Goal: Complete application form: Complete application form

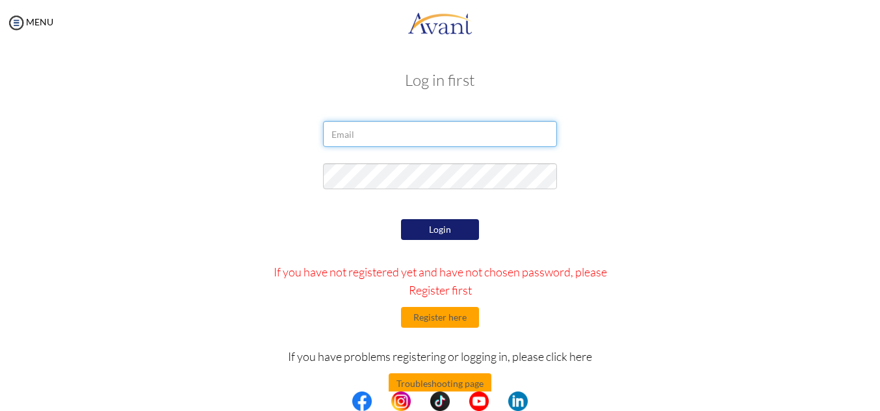
click at [347, 134] on input "email" at bounding box center [440, 134] width 234 height 26
click at [433, 134] on input "[EMAIL_ADDRESS][DOMAIN_NAME]" at bounding box center [440, 134] width 234 height 26
type input "m"
click at [440, 322] on button "Register here" at bounding box center [440, 317] width 78 height 21
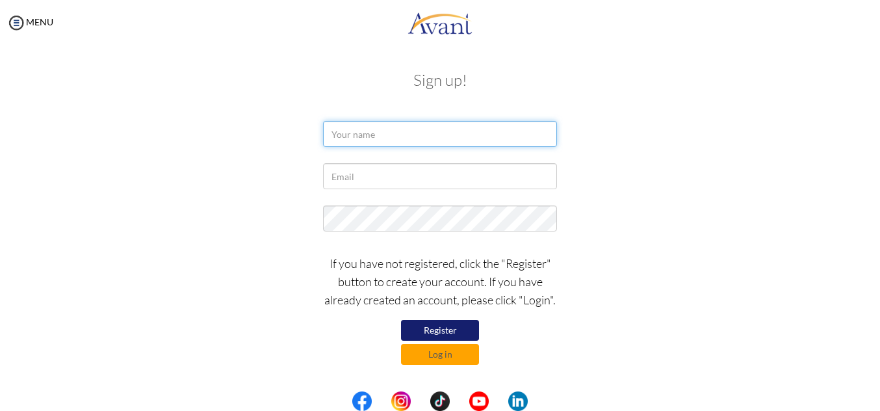
click at [347, 138] on input "text" at bounding box center [440, 134] width 234 height 26
type input "[PERSON_NAME]"
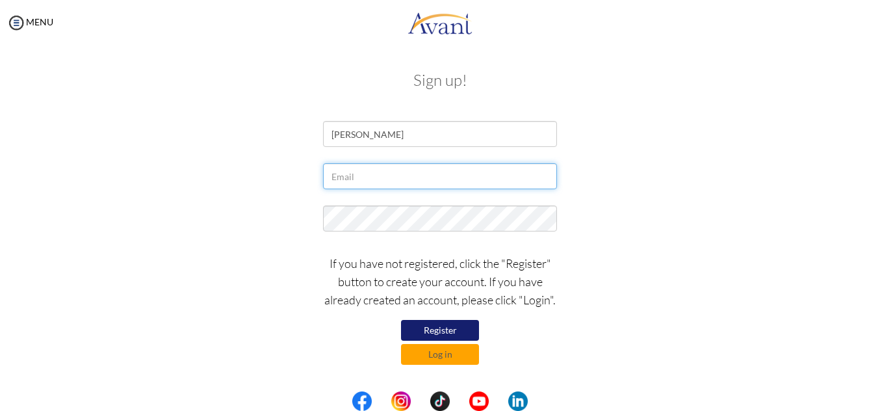
click at [341, 164] on input "text" at bounding box center [440, 176] width 234 height 26
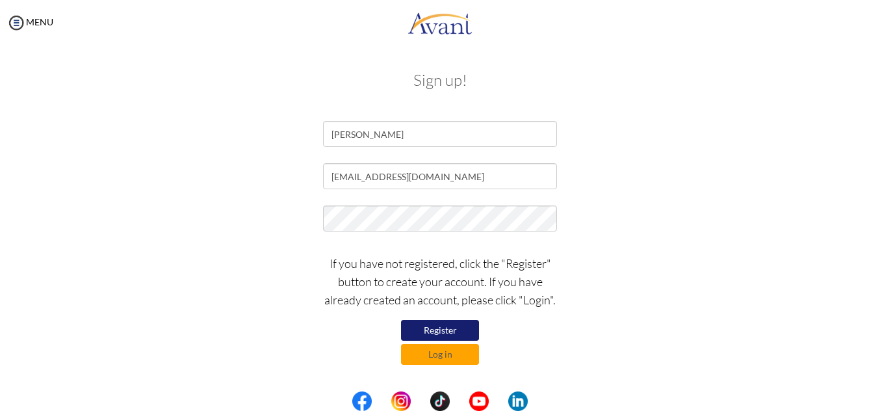
click at [434, 330] on button "Register" at bounding box center [440, 330] width 78 height 21
click at [421, 174] on input "[EMAIL_ADDRESS][DOMAIN_NAME]" at bounding box center [440, 176] width 234 height 26
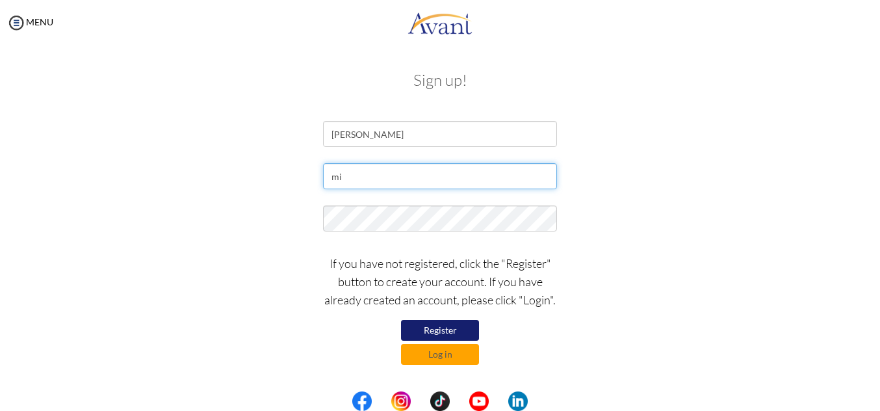
type input "m"
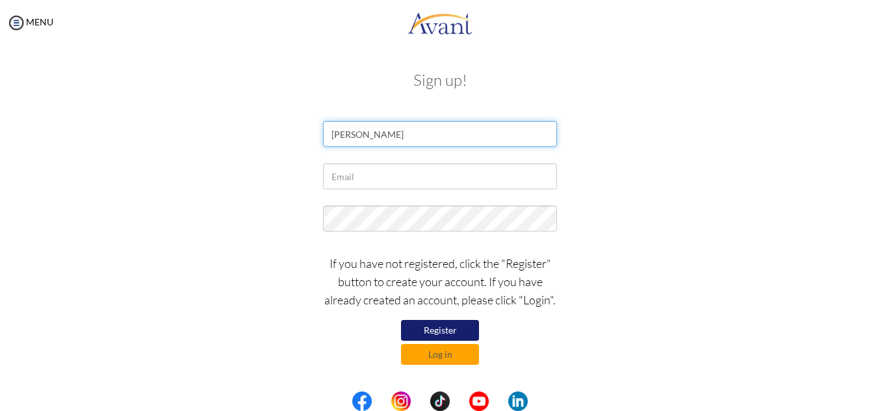
click at [419, 138] on input "[PERSON_NAME]" at bounding box center [440, 134] width 234 height 26
type input "M"
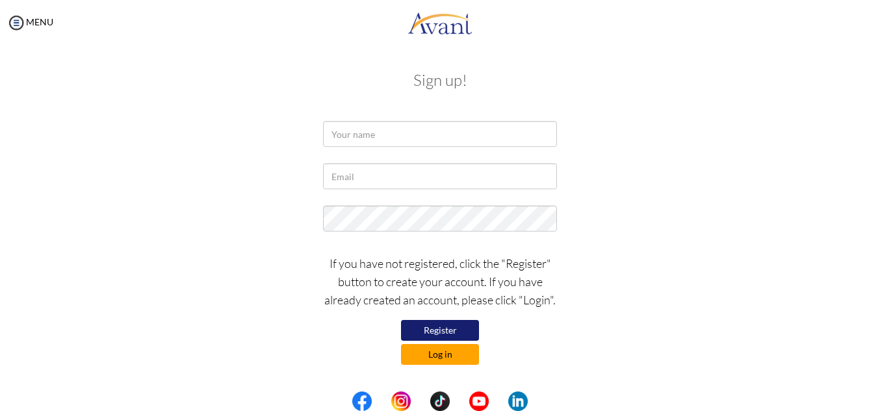
click at [432, 360] on button "Log in" at bounding box center [440, 354] width 78 height 21
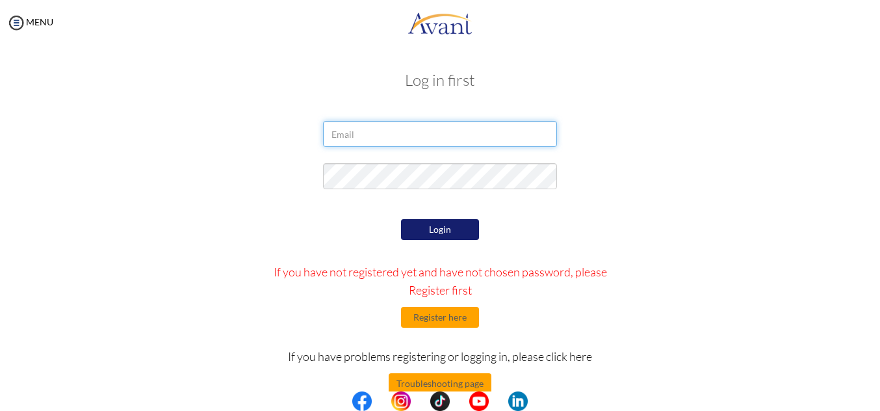
click at [344, 133] on input "email" at bounding box center [440, 134] width 234 height 26
type input "[EMAIL_ADDRESS][DOMAIN_NAME]"
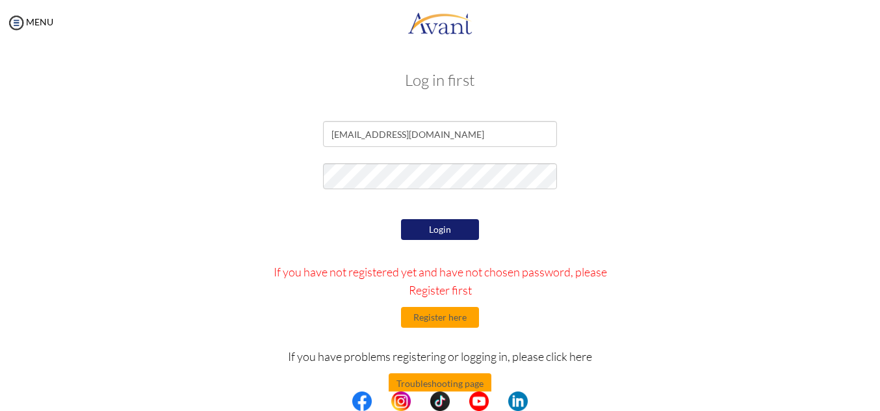
click at [421, 228] on button "Login" at bounding box center [440, 229] width 78 height 21
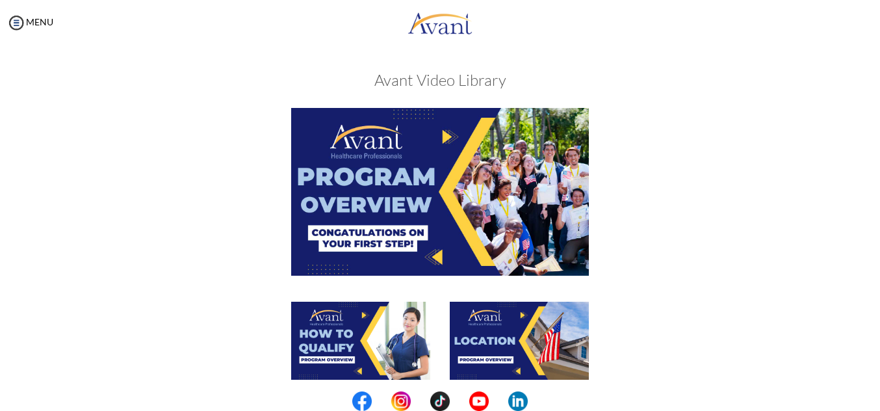
scroll to position [389, 0]
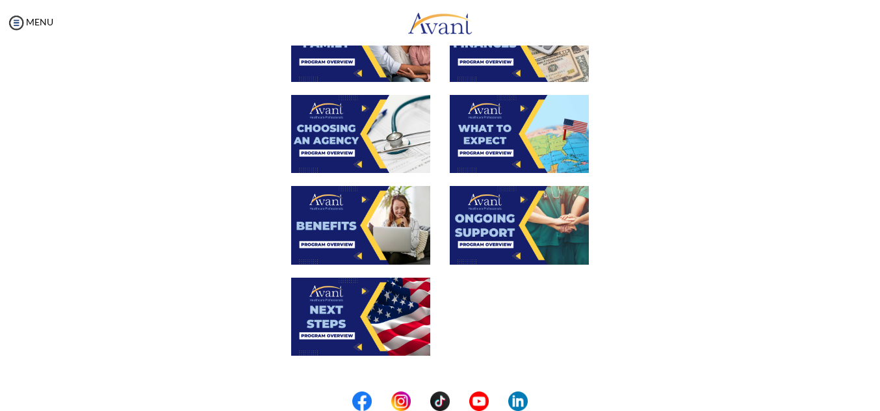
click at [875, 401] on center at bounding box center [440, 400] width 880 height 19
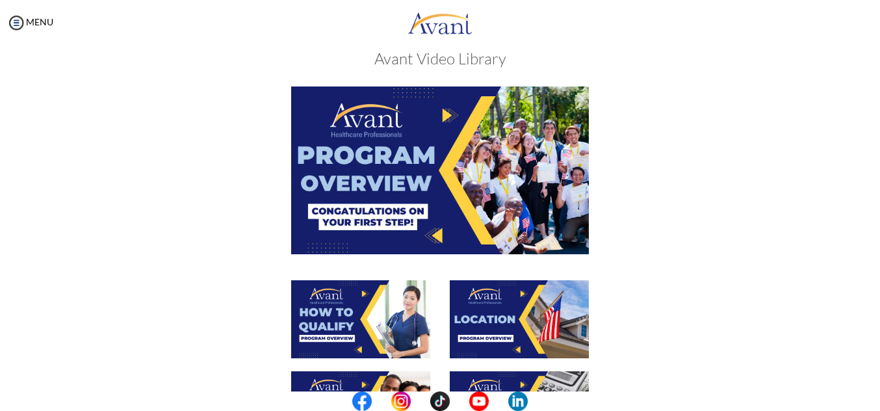
scroll to position [0, 0]
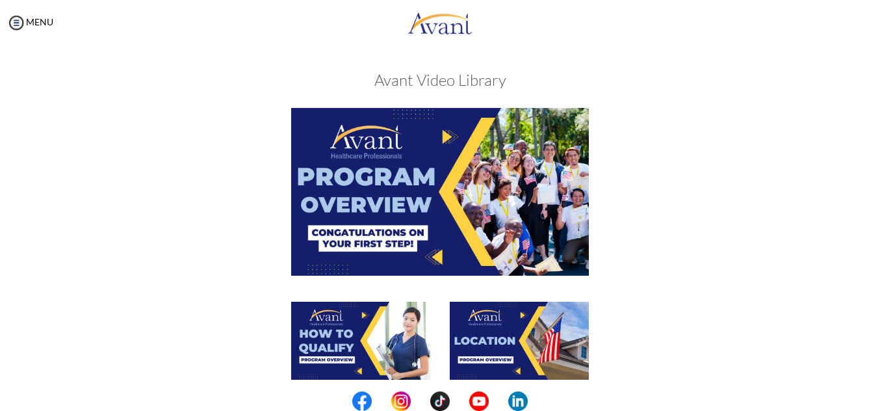
click at [385, 198] on img at bounding box center [440, 191] width 298 height 167
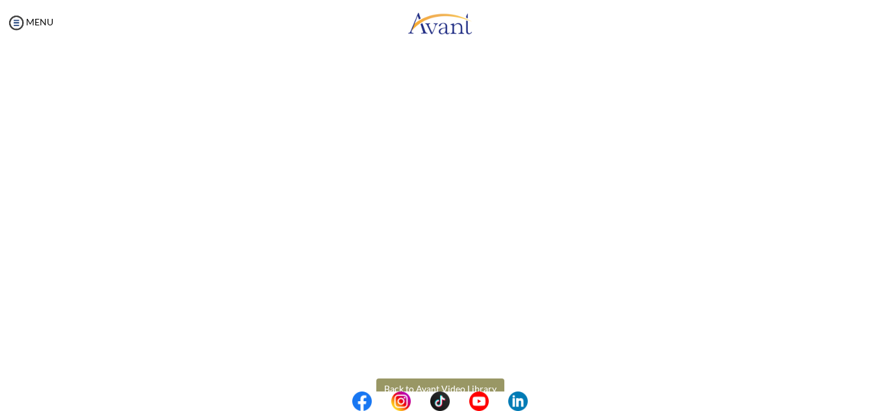
scroll to position [229, 0]
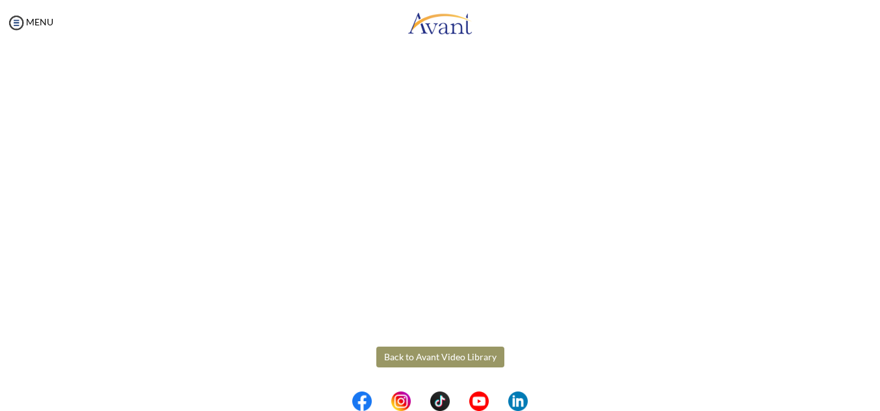
click at [422, 356] on button "Back to Avant Video Library" at bounding box center [440, 356] width 128 height 21
click at [0, 0] on img at bounding box center [0, 0] width 0 height 0
click at [0, 0] on button "Back to Avant Video Library" at bounding box center [0, 0] width 0 height 0
click at [0, 0] on img at bounding box center [0, 0] width 0 height 0
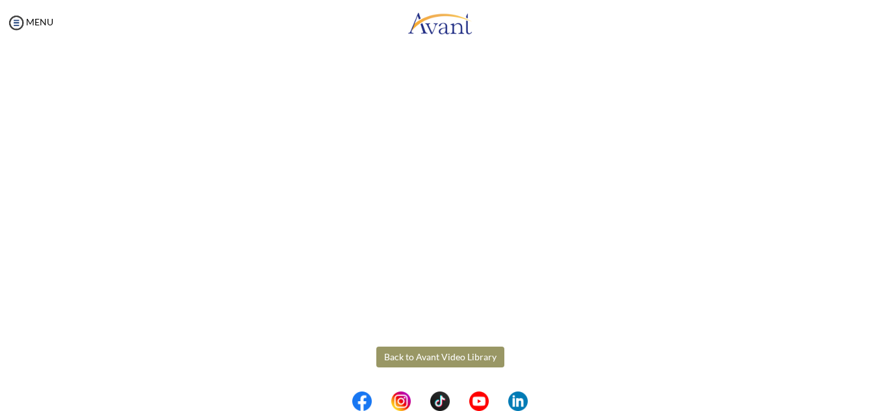
scroll to position [229, 0]
click at [0, 0] on button "Back to Avant Video Library" at bounding box center [0, 0] width 0 height 0
click at [0, 0] on img at bounding box center [0, 0] width 0 height 0
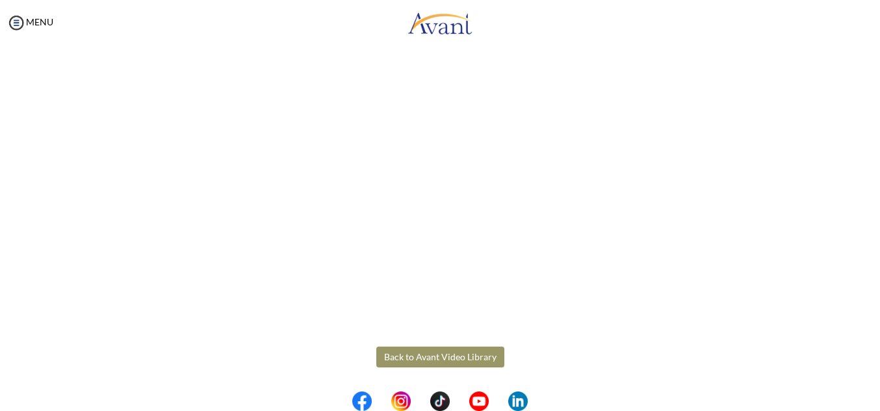
click at [0, 0] on button "Back to Avant Video Library" at bounding box center [0, 0] width 0 height 0
click at [0, 0] on img at bounding box center [0, 0] width 0 height 0
click at [0, 0] on button "Back to Avant Video Library" at bounding box center [0, 0] width 0 height 0
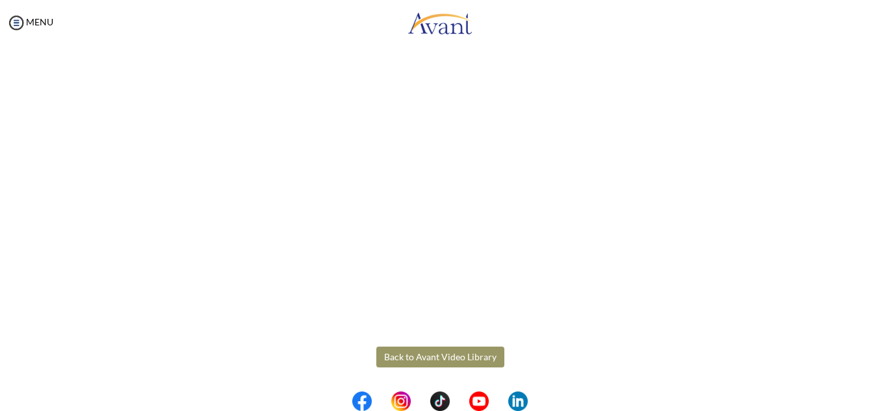
scroll to position [389, 0]
click at [0, 0] on img at bounding box center [0, 0] width 0 height 0
click at [0, 0] on button "Back to Avant Video Library" at bounding box center [0, 0] width 0 height 0
click at [0, 0] on img at bounding box center [0, 0] width 0 height 0
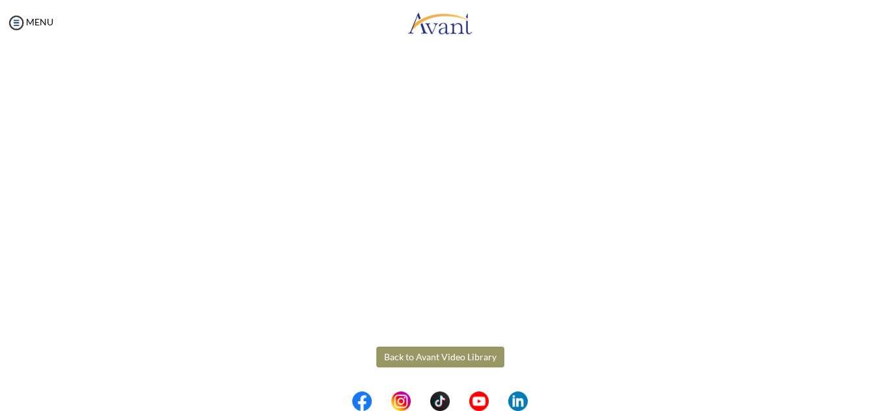
click at [0, 0] on button "Back to Avant Video Library" at bounding box center [0, 0] width 0 height 0
click at [0, 0] on img at bounding box center [0, 0] width 0 height 0
click at [0, 0] on button "Back to Avant Video Library" at bounding box center [0, 0] width 0 height 0
click at [0, 0] on img at bounding box center [0, 0] width 0 height 0
click at [0, 0] on button "Back to Avant Video Library" at bounding box center [0, 0] width 0 height 0
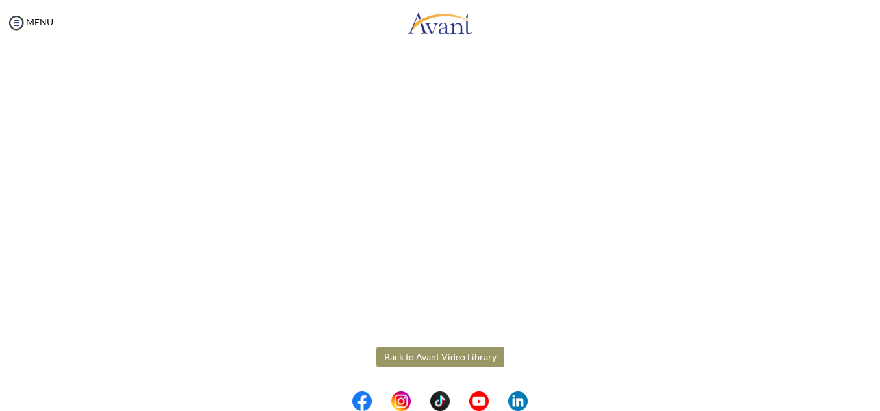
click at [0, 0] on img at bounding box center [0, 0] width 0 height 0
click at [0, 0] on button "Back to Avant Video Library" at bounding box center [0, 0] width 0 height 0
click at [875, 396] on center at bounding box center [440, 400] width 880 height 19
click at [876, 402] on center at bounding box center [440, 400] width 880 height 19
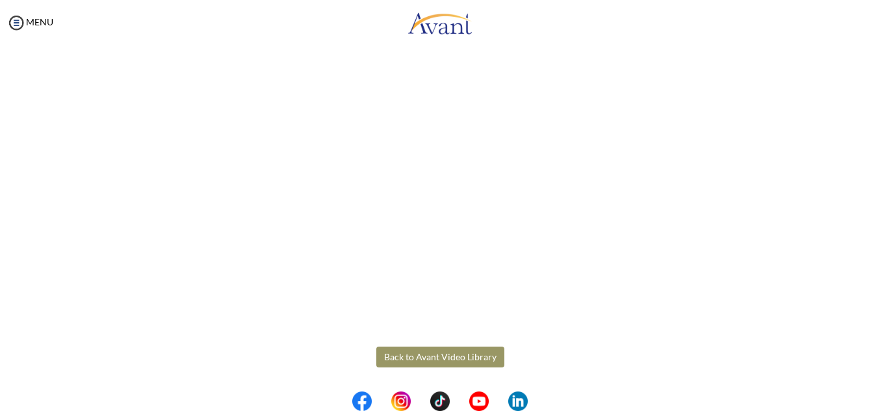
click at [876, 402] on center at bounding box center [440, 400] width 880 height 19
click at [0, 0] on button "Acknowledge" at bounding box center [0, 0] width 0 height 0
click at [0, 0] on button "Take the Pre-Interview Survey" at bounding box center [0, 0] width 0 height 0
click at [0, 0] on input "radio" at bounding box center [0, 0] width 0 height 0
radio input "true"
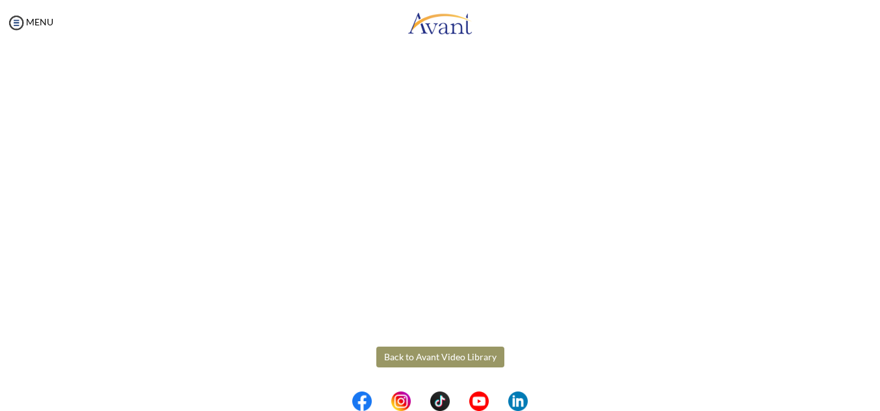
click at [0, 0] on input "radio" at bounding box center [0, 0] width 0 height 0
radio input "true"
click at [0, 0] on input "radio" at bounding box center [0, 0] width 0 height 0
radio input "true"
click at [0, 0] on input "radio" at bounding box center [0, 0] width 0 height 0
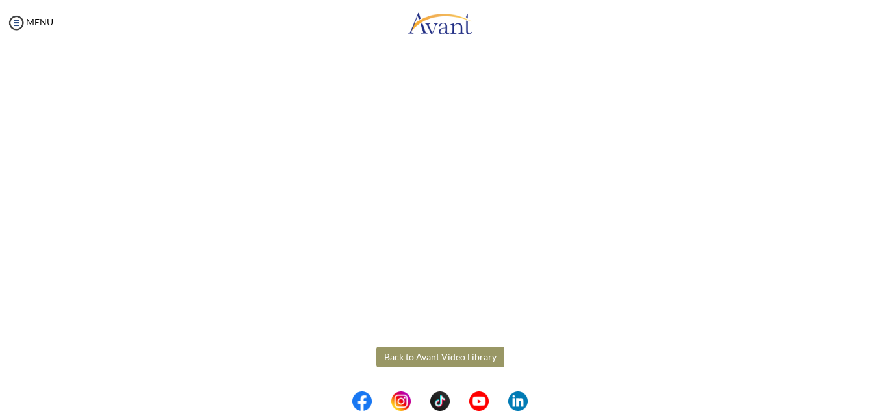
radio input "true"
click at [0, 0] on input "radio" at bounding box center [0, 0] width 0 height 0
radio input "true"
click at [0, 0] on button "Next" at bounding box center [0, 0] width 0 height 0
click at [0, 0] on input "radio" at bounding box center [0, 0] width 0 height 0
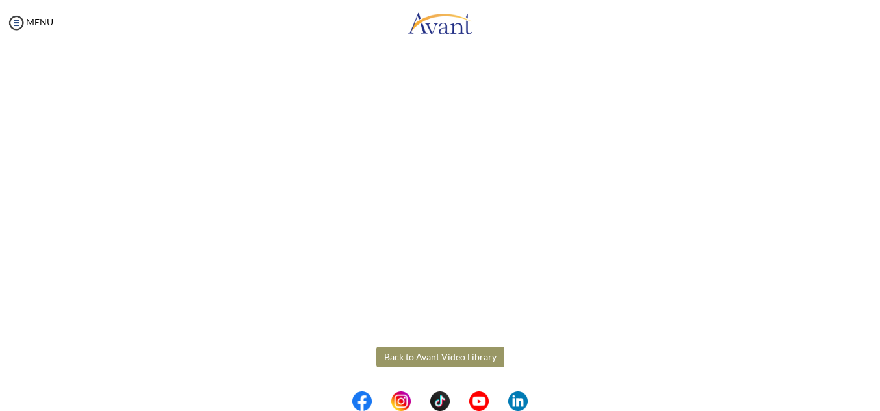
radio input "true"
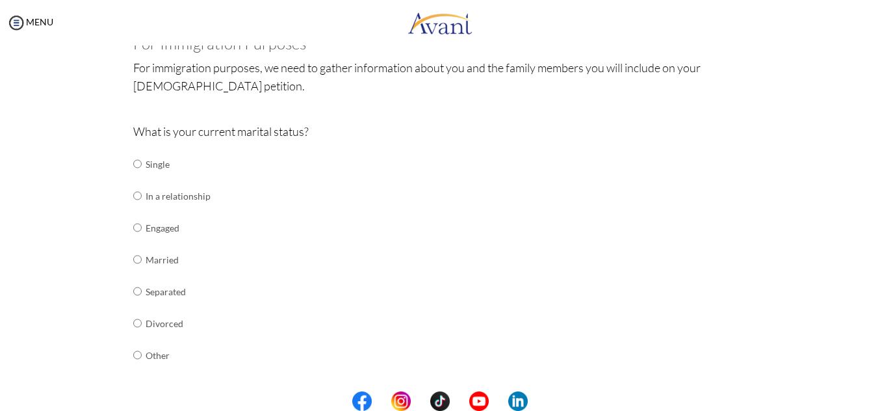
scroll to position [57, 0]
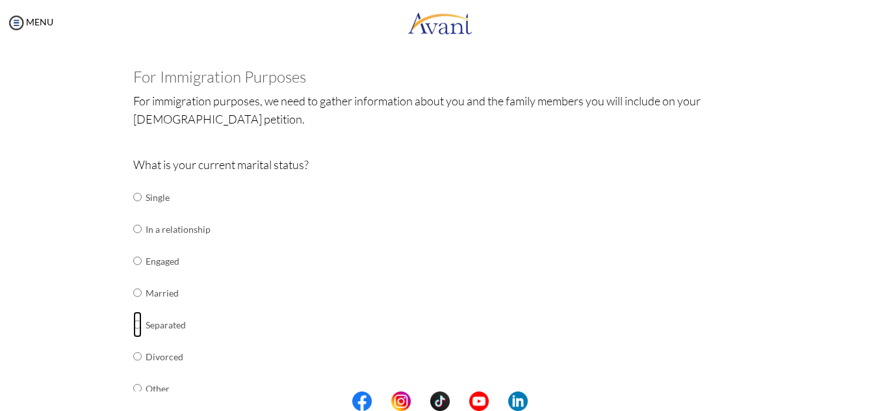
click at [133, 317] on input "radio" at bounding box center [137, 324] width 8 height 26
radio input "true"
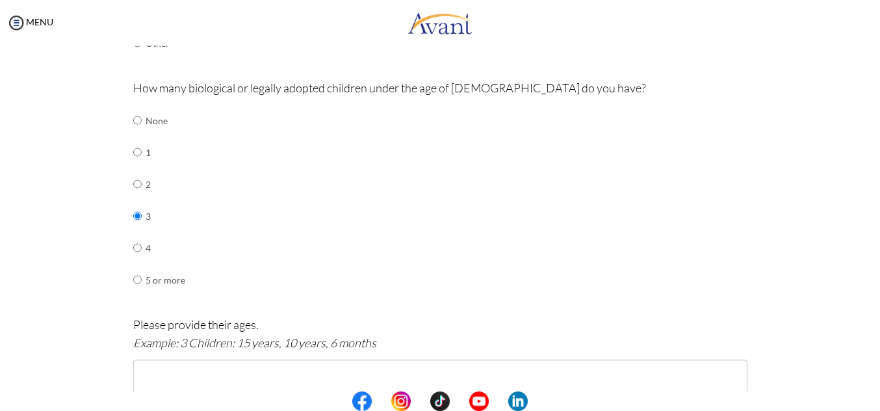
scroll to position [446, 0]
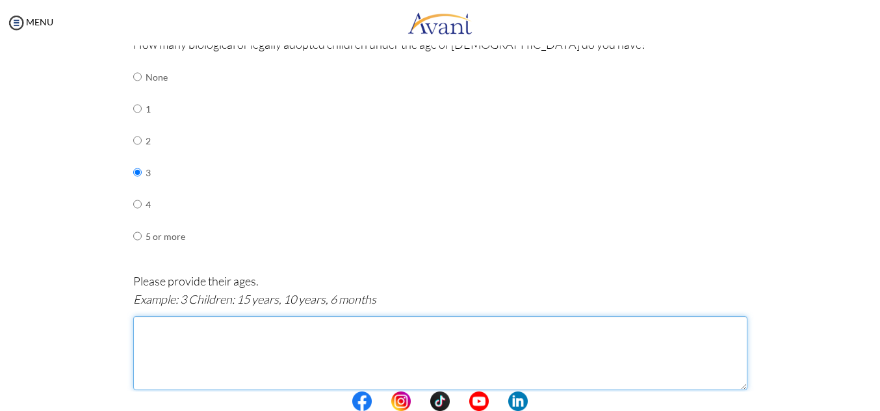
click at [173, 317] on textarea at bounding box center [440, 353] width 614 height 74
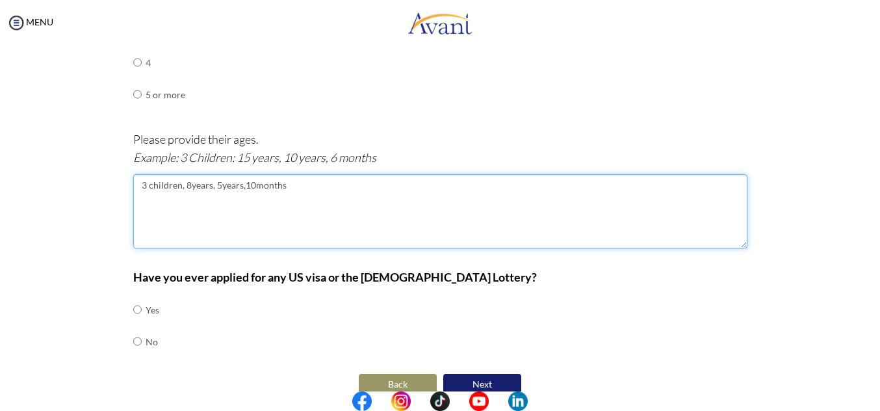
scroll to position [594, 0]
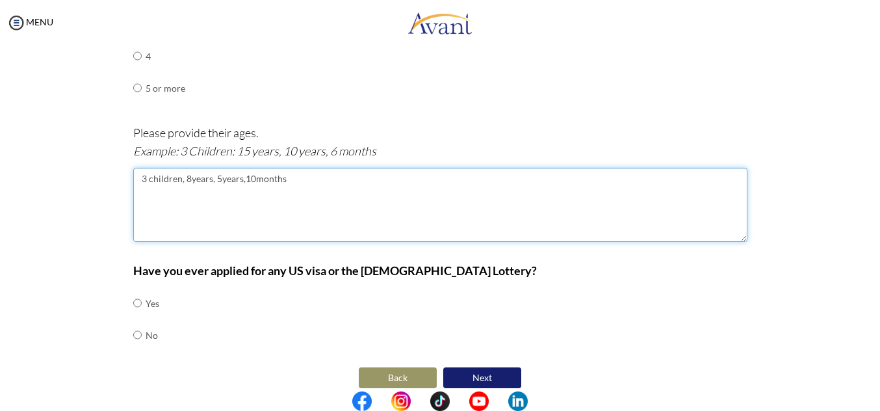
type textarea "3 children, 8years, 5years,10months"
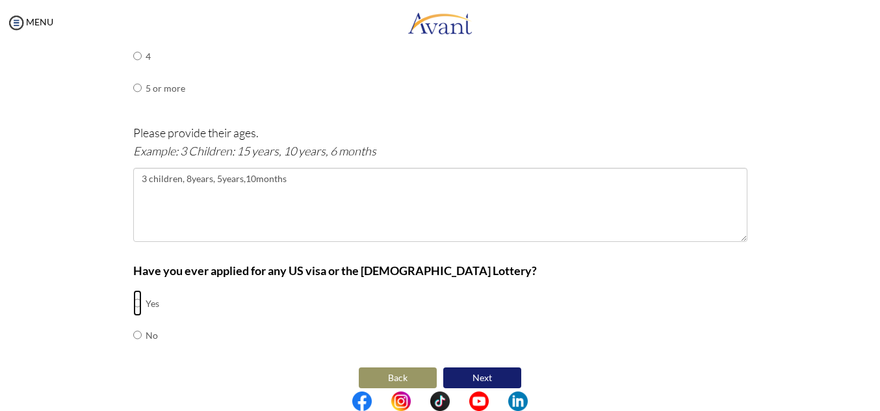
click at [133, 294] on input "radio" at bounding box center [137, 303] width 8 height 26
radio input "true"
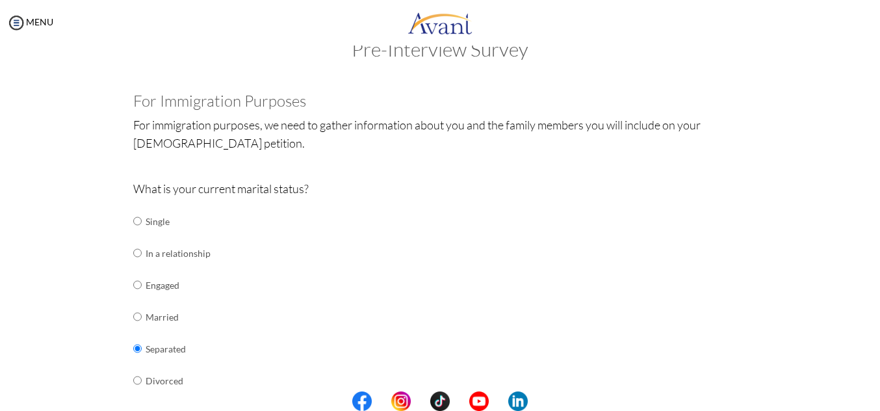
scroll to position [31, 0]
click at [133, 315] on input "radio" at bounding box center [137, 319] width 8 height 26
radio input "true"
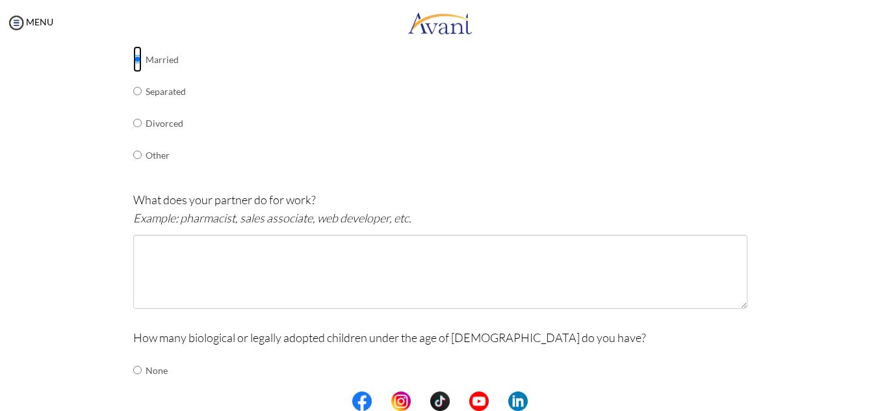
scroll to position [309, 0]
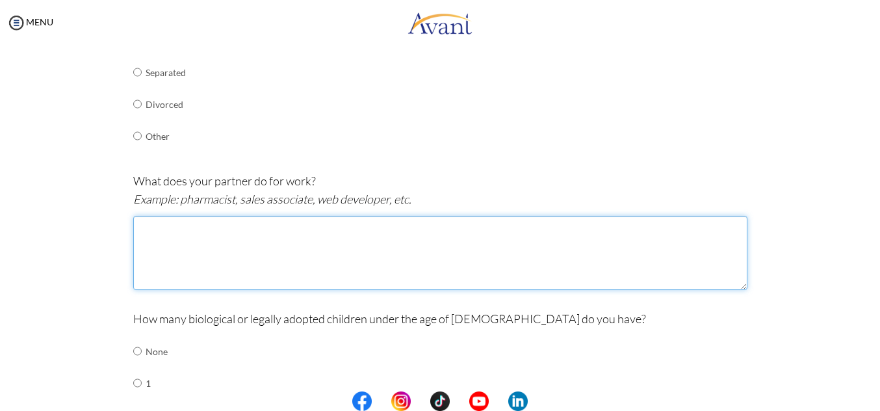
click at [159, 258] on textarea at bounding box center [440, 253] width 614 height 74
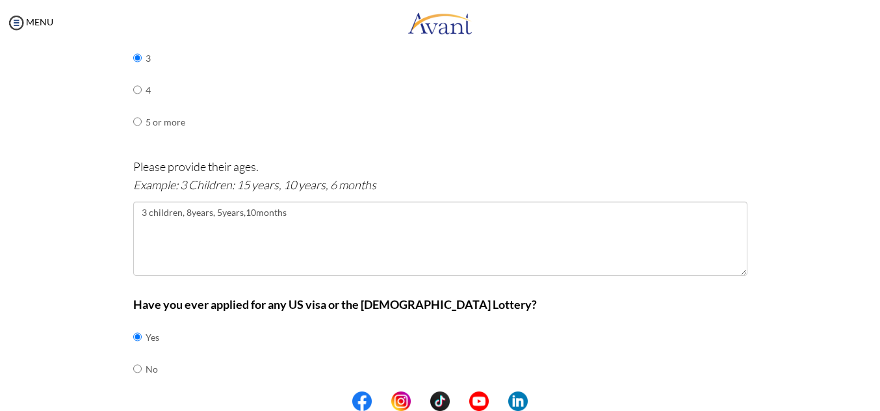
scroll to position [743, 0]
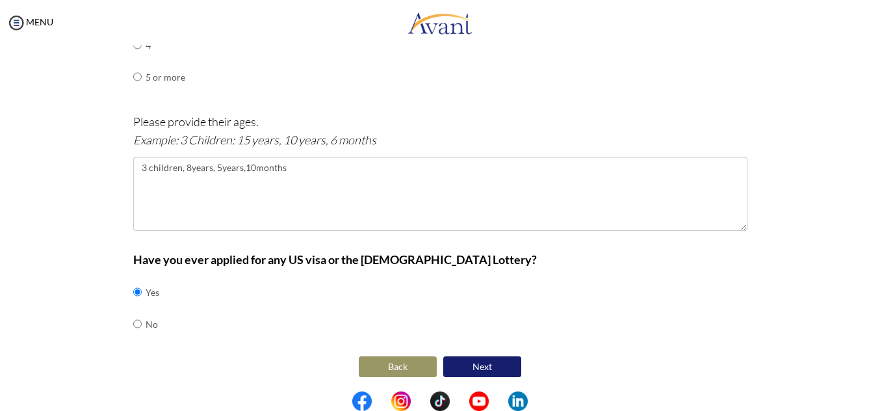
type textarea "Businessperson"
click at [492, 365] on button "Next" at bounding box center [482, 366] width 78 height 21
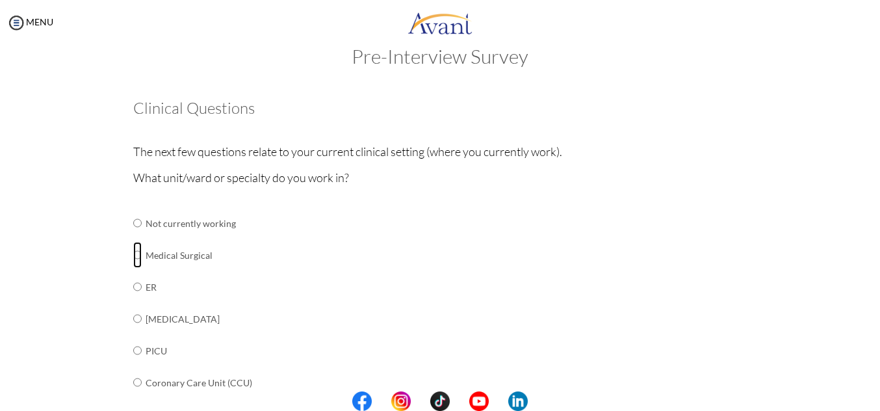
click at [133, 254] on input "radio" at bounding box center [137, 255] width 8 height 26
radio input "true"
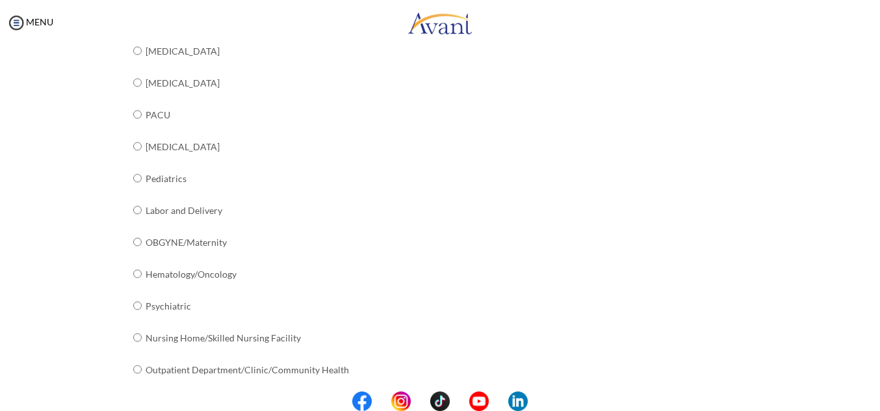
scroll to position [500, 0]
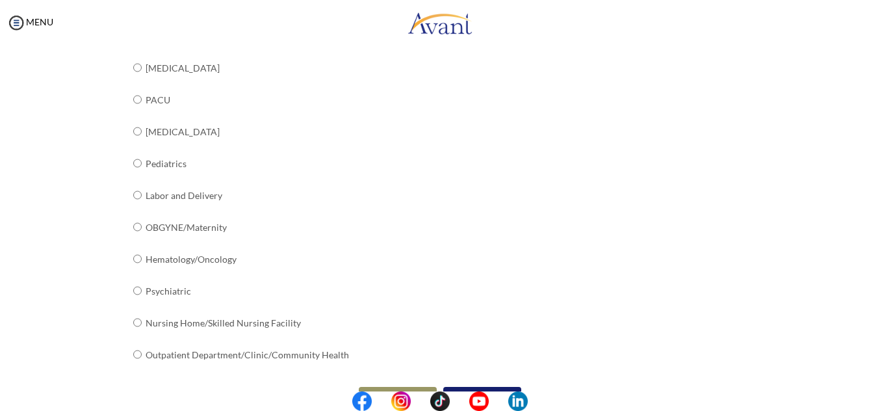
click at [496, 387] on button "Next" at bounding box center [482, 397] width 78 height 21
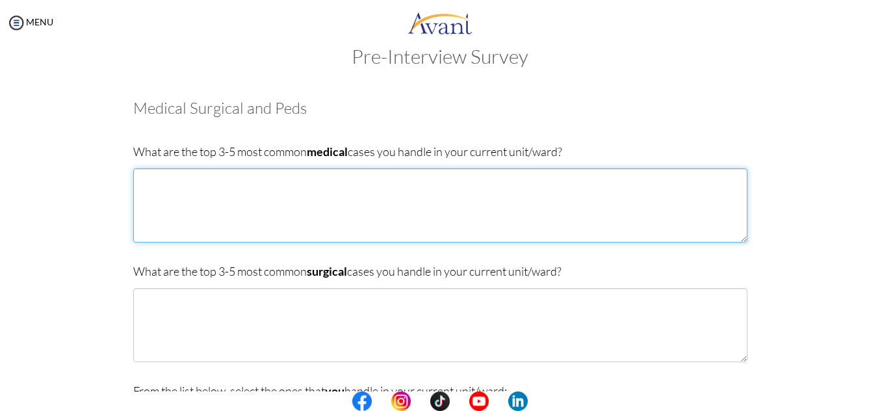
click at [164, 200] on textarea at bounding box center [440, 205] width 614 height 74
click at [135, 175] on textarea "[MEDICAL_DATA] [MEDICAL_DATA]" at bounding box center [440, 205] width 614 height 74
click at [169, 196] on textarea "[MEDICAL_DATA] [MEDICAL_DATA]" at bounding box center [440, 205] width 614 height 74
type textarea "[MEDICAL_DATA] [MEDICAL_DATA] DM/HTN/CKD URTI Gastritis/Gastroenteritis"
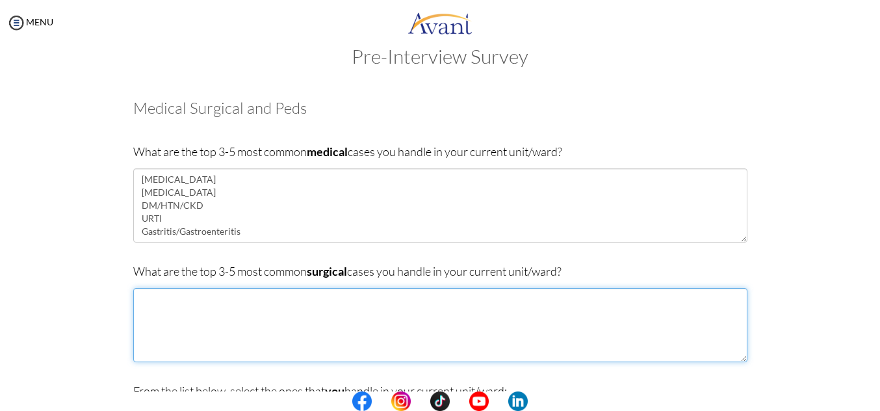
click at [187, 328] on textarea at bounding box center [440, 325] width 614 height 74
type textarea "O"
click at [227, 312] on textarea "Fractures/Dislocations Laparatomy" at bounding box center [440, 325] width 614 height 74
click at [184, 328] on textarea "ORIFs/Kwire Laparatomy" at bounding box center [440, 325] width 614 height 74
click at [133, 321] on textarea "ORIFs/Kwire Laparatomy Fundoplications" at bounding box center [440, 325] width 614 height 74
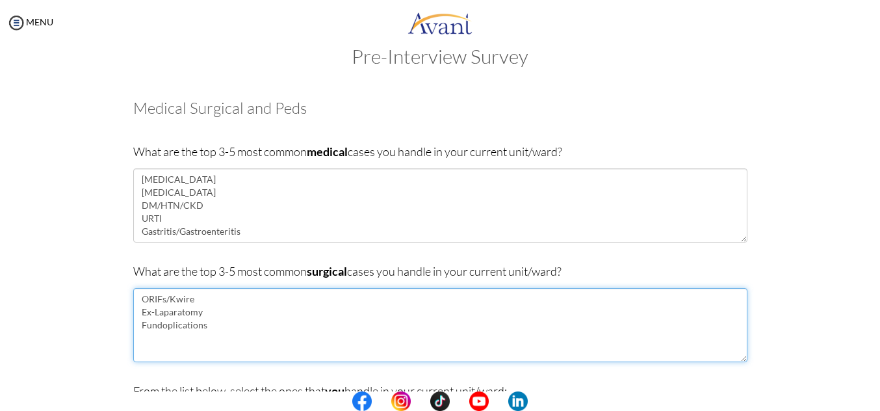
click at [144, 322] on textarea "ORIFs/Kwire Ex-Laparatomy Fundoplications" at bounding box center [440, 325] width 614 height 74
click at [209, 335] on textarea "ORIFs/Kwire Explorative Laparatomy Fundoplications" at bounding box center [440, 325] width 614 height 74
click at [221, 351] on textarea "ORIFs/Kwire Explorative Laparatomy Fundoplications Open heart surgeries [MEDICA…" at bounding box center [440, 325] width 614 height 74
click at [196, 362] on textarea "ORIFs/Kwire Explorative Laparatomy Fundoplications [MEDICAL_DATA] [MEDICAL_DATA]" at bounding box center [440, 325] width 614 height 74
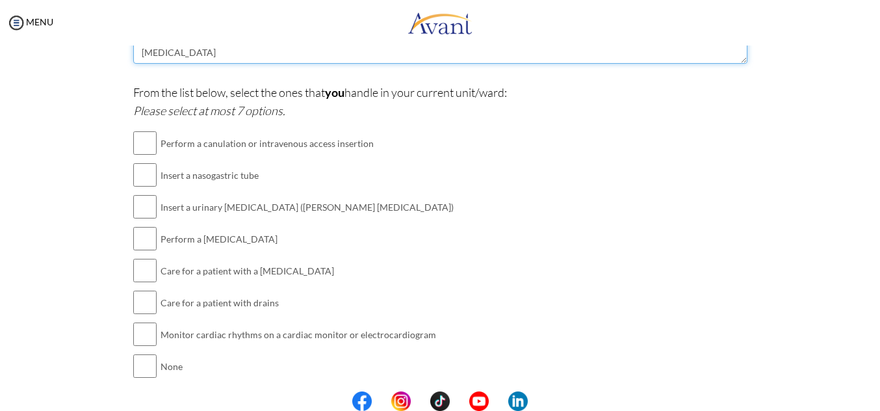
scroll to position [330, 0]
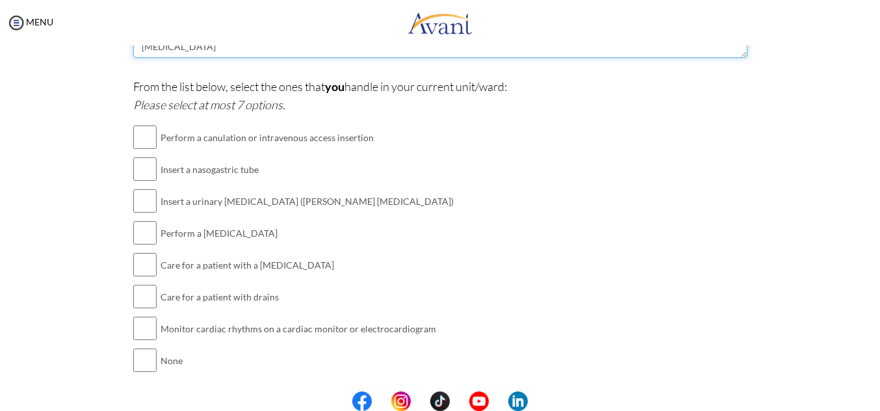
type textarea "ORIFs/Kwire Explorative Laparatomy Fundoplications [MEDICAL_DATA] [MEDICAL_DATA]"
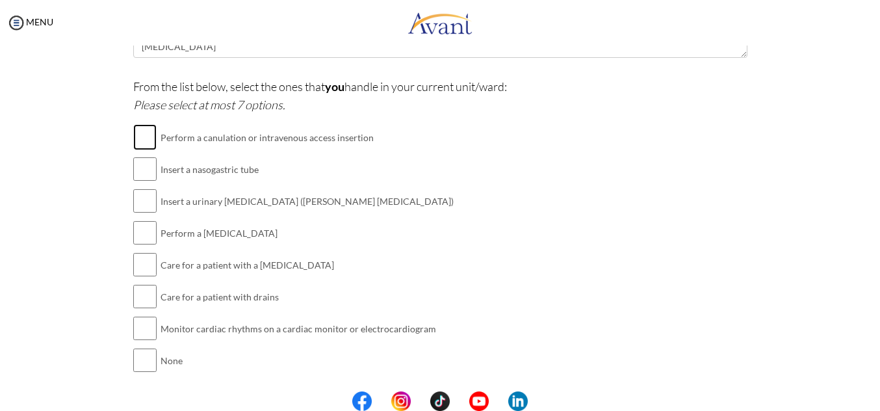
click at [143, 150] on input "checkbox" at bounding box center [144, 137] width 23 height 26
checkbox input "true"
click at [143, 182] on input "checkbox" at bounding box center [144, 169] width 23 height 26
checkbox input "true"
click at [140, 214] on input "checkbox" at bounding box center [144, 201] width 23 height 26
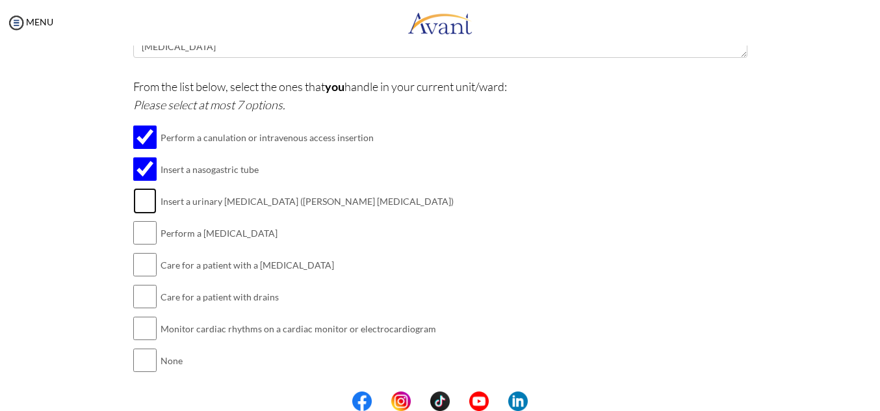
checkbox input "true"
click at [140, 246] on input "checkbox" at bounding box center [144, 233] width 23 height 26
checkbox input "true"
click at [144, 278] on input "checkbox" at bounding box center [144, 265] width 23 height 26
checkbox input "true"
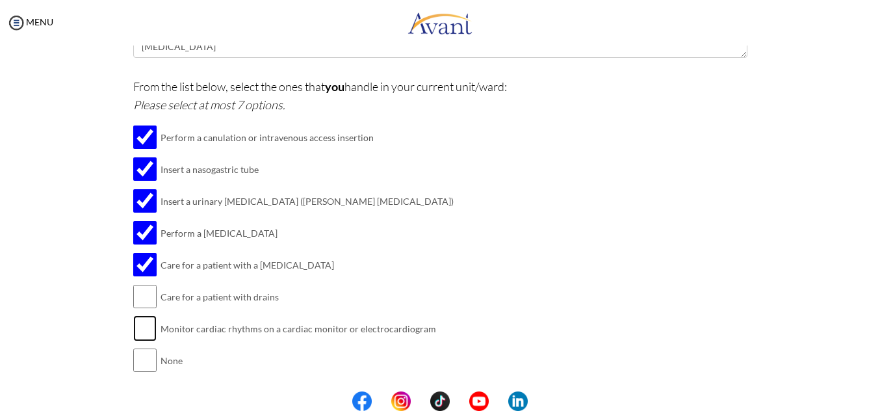
click at [141, 336] on input "checkbox" at bounding box center [144, 328] width 23 height 26
checkbox input "true"
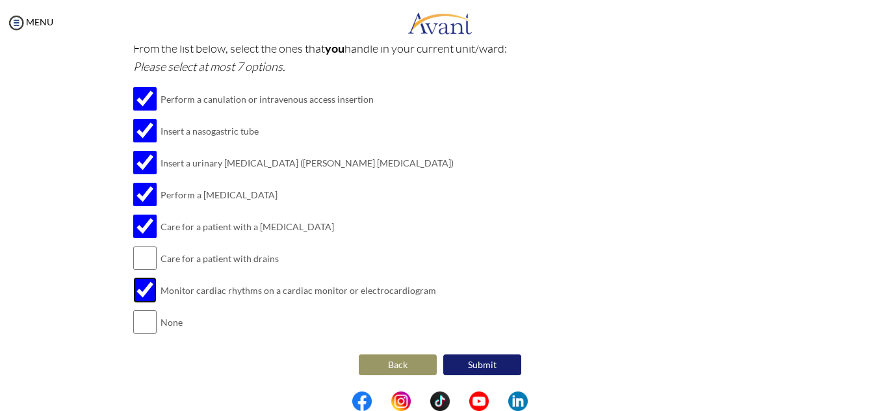
scroll to position [378, 0]
click at [484, 365] on button "Submit" at bounding box center [482, 364] width 78 height 21
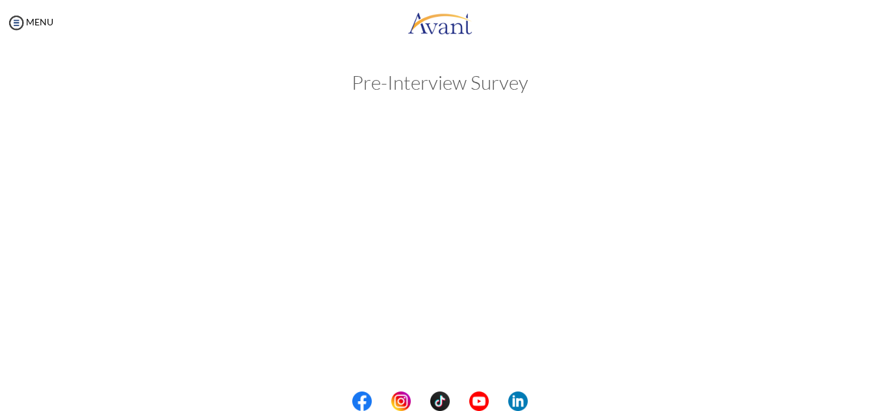
scroll to position [0, 0]
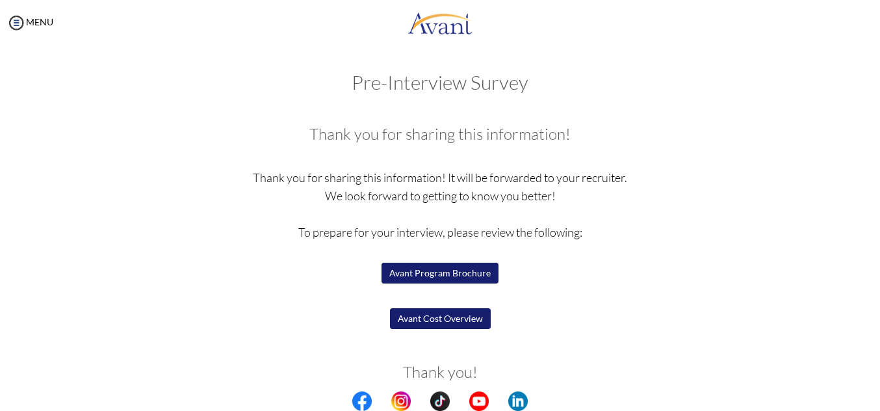
click at [441, 272] on button "Avant Program Brochure" at bounding box center [440, 273] width 117 height 21
